Goal: Task Accomplishment & Management: Complete application form

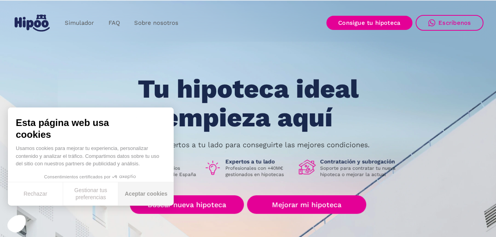
click at [149, 192] on button "Aceptar cookies" at bounding box center [145, 194] width 55 height 23
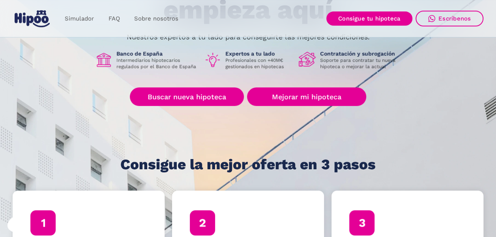
scroll to position [97, 0]
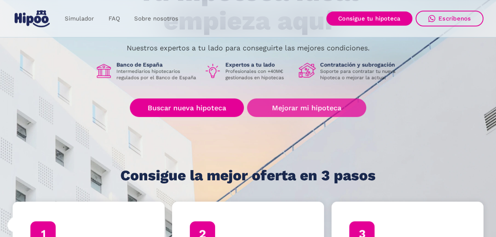
click at [305, 106] on link "Mejorar mi hipoteca" at bounding box center [306, 108] width 119 height 19
click at [307, 111] on link "Mejorar mi hipoteca" at bounding box center [306, 108] width 119 height 19
click at [275, 104] on link "Mejorar mi hipoteca" at bounding box center [306, 108] width 119 height 19
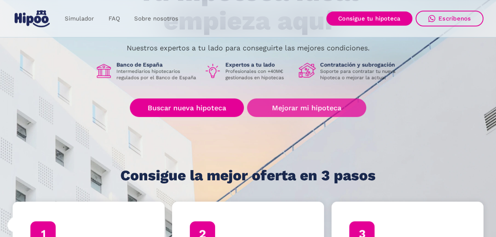
click at [275, 104] on link "Mejorar mi hipoteca" at bounding box center [306, 108] width 119 height 19
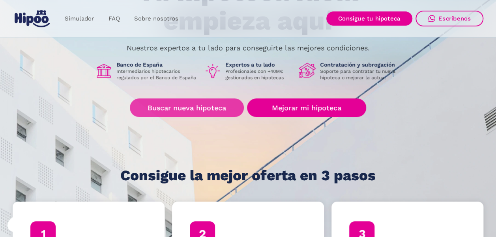
click at [206, 108] on link "Buscar nueva hipoteca" at bounding box center [187, 108] width 114 height 19
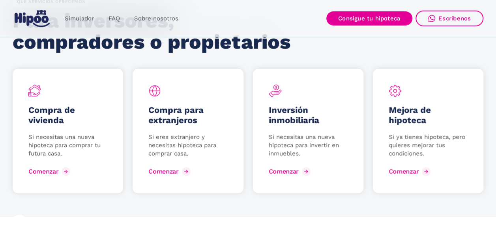
scroll to position [1075, 0]
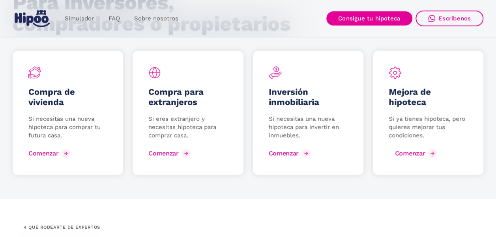
click at [420, 155] on div "Comenzar" at bounding box center [410, 153] width 30 height 7
